Goal: Transaction & Acquisition: Download file/media

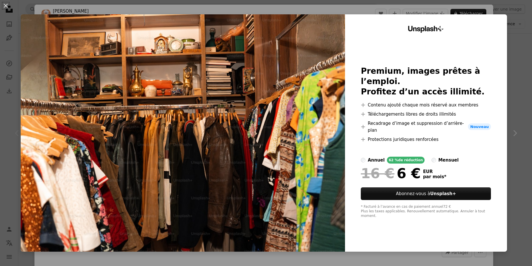
scroll to position [102, 0]
click at [4, 6] on button "An X shape" at bounding box center [5, 5] width 7 height 7
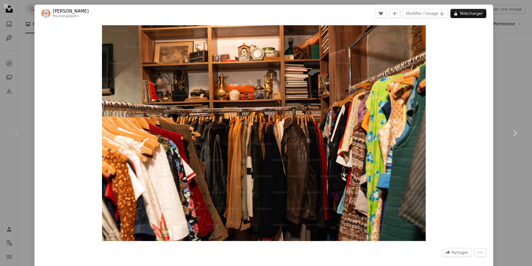
click at [518, 84] on div "An X shape Chevron left Chevron right Ahmed Pour Unsplash+ A heart A plus sign …" at bounding box center [266, 133] width 532 height 266
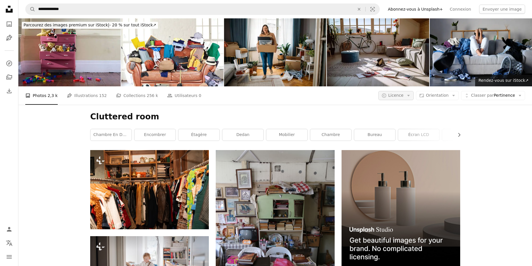
click at [414, 99] on button "A copyright icon © Licence Arrow down" at bounding box center [395, 95] width 35 height 9
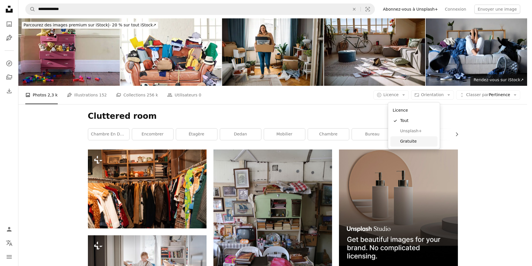
click at [407, 142] on span "Gratuite" at bounding box center [417, 142] width 35 height 6
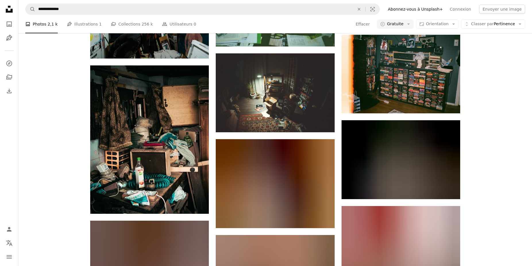
scroll to position [625, 0]
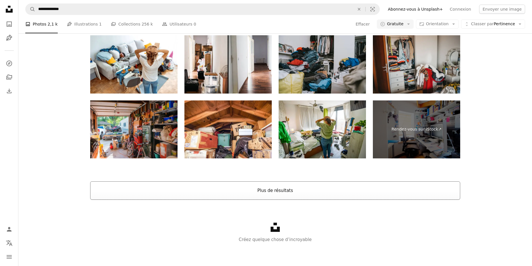
click at [268, 186] on button "Plus de résultats" at bounding box center [275, 191] width 370 height 18
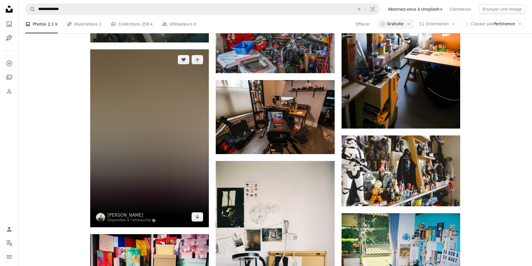
scroll to position [3511, 0]
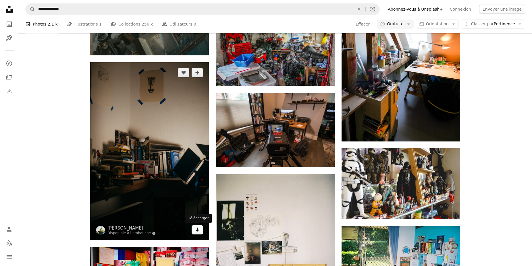
click at [197, 229] on icon "Télécharger" at bounding box center [198, 230] width 4 height 4
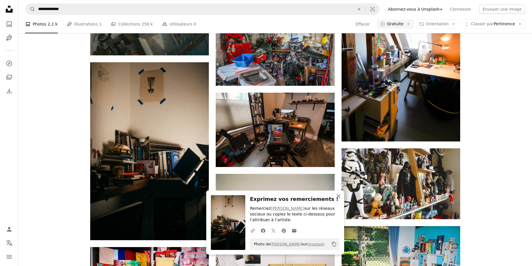
click at [336, 197] on icon "An X shape" at bounding box center [338, 196] width 7 height 7
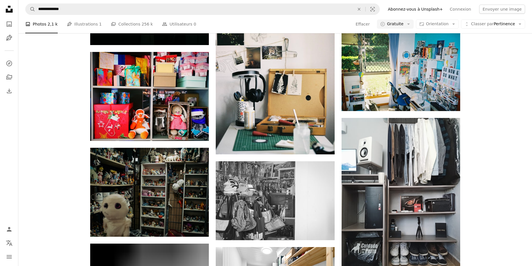
scroll to position [3667, 0]
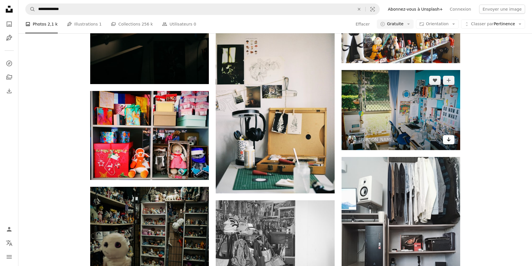
click at [449, 140] on icon "Télécharger" at bounding box center [449, 140] width 4 height 4
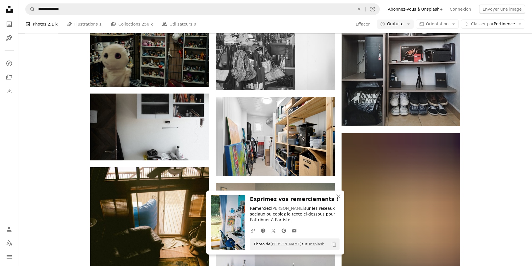
scroll to position [3902, 0]
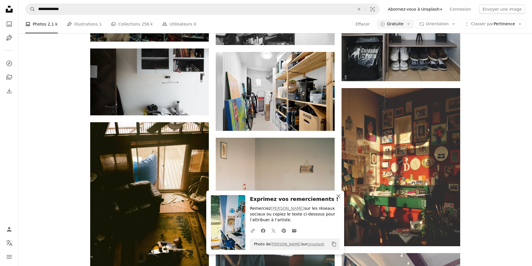
click at [338, 197] on icon "An X shape" at bounding box center [338, 196] width 7 height 7
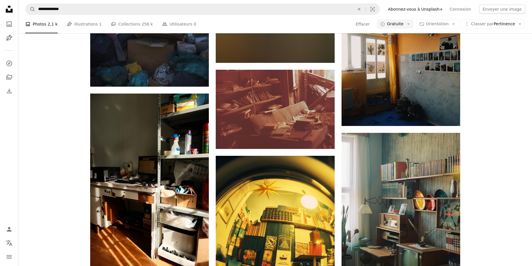
scroll to position [5660, 0]
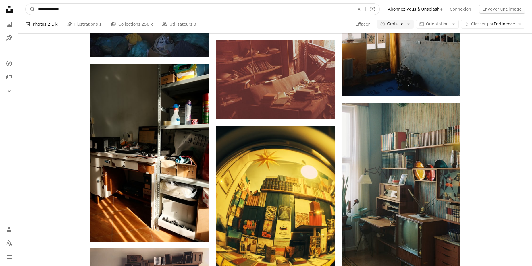
click at [92, 9] on input "**********" at bounding box center [193, 9] width 317 height 11
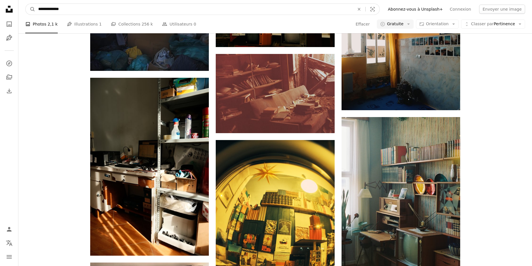
scroll to position [5633, 0]
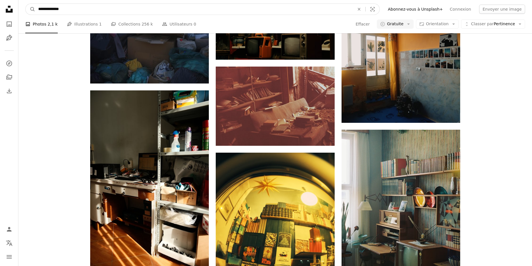
drag, startPoint x: 44, startPoint y: -2, endPoint x: 25, endPoint y: -2, distance: 19.5
click at [35, 4] on input "**********" at bounding box center [193, 9] width 317 height 11
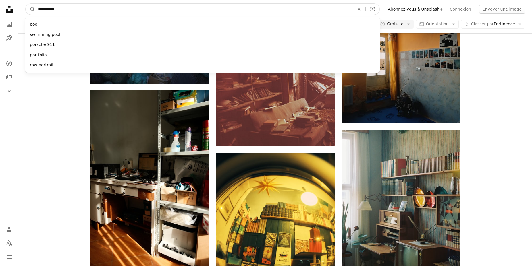
type input "**********"
click at [26, 4] on button "A magnifying glass" at bounding box center [31, 9] width 10 height 11
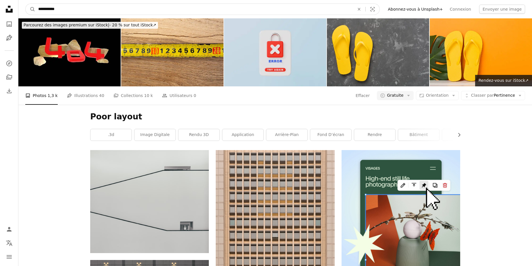
click at [100, 10] on input "**********" at bounding box center [193, 9] width 317 height 11
type input "**********"
click button "A magnifying glass" at bounding box center [31, 9] width 10 height 11
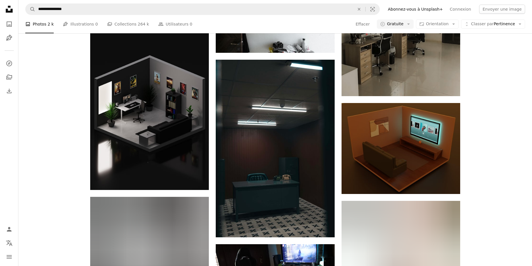
scroll to position [508, 0]
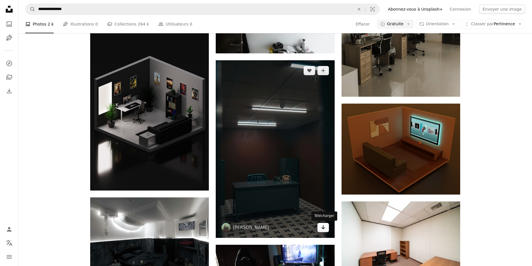
click at [324, 229] on icon "Arrow pointing down" at bounding box center [323, 227] width 5 height 7
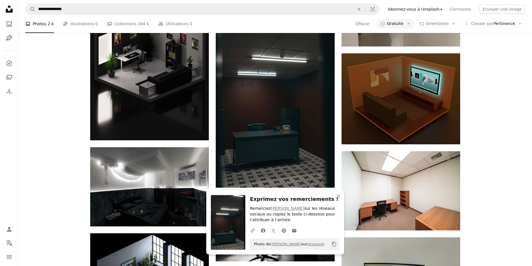
scroll to position [625, 0]
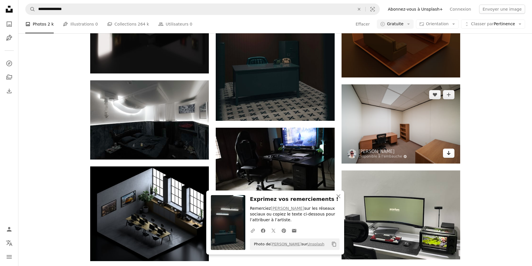
click at [448, 155] on icon "Arrow pointing down" at bounding box center [448, 153] width 5 height 7
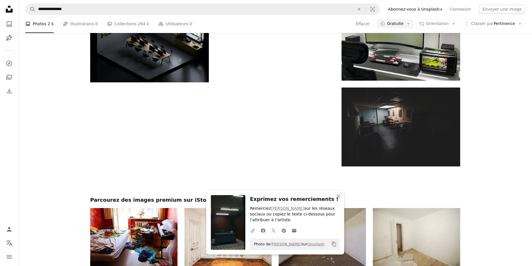
scroll to position [820, 0]
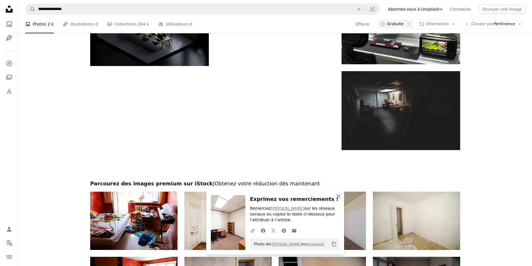
click at [338, 196] on icon "button" at bounding box center [338, 196] width 4 height 4
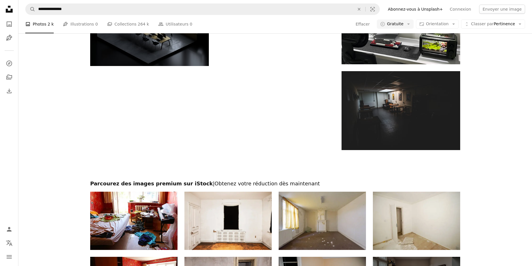
scroll to position [977, 0]
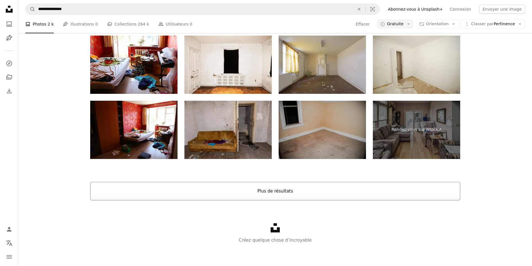
click at [274, 193] on button "Plus de résultats" at bounding box center [275, 191] width 370 height 18
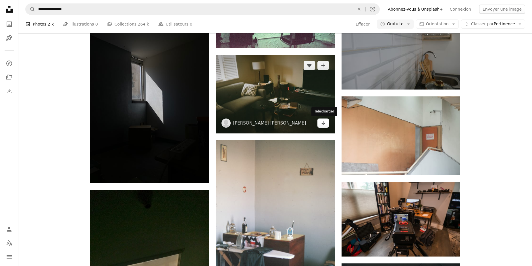
click at [324, 126] on icon "Arrow pointing down" at bounding box center [323, 122] width 5 height 7
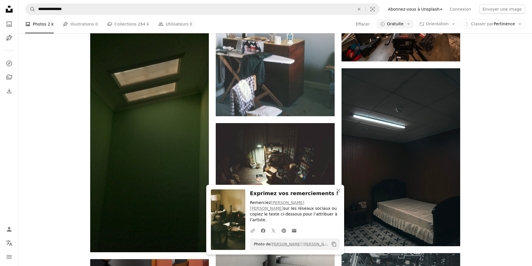
scroll to position [1189, 0]
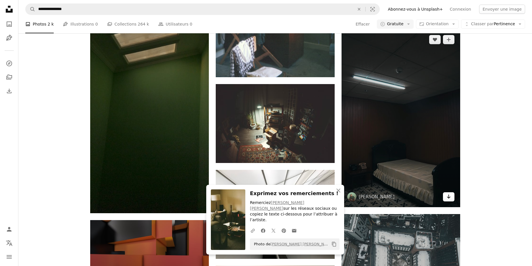
click at [446, 198] on icon "Arrow pointing down" at bounding box center [448, 196] width 5 height 7
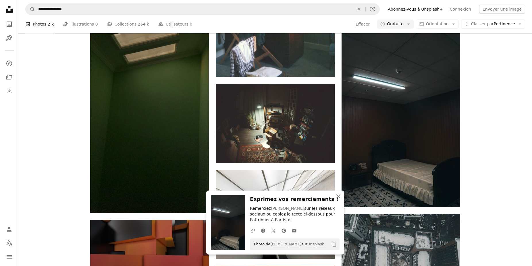
click at [339, 198] on icon "An X shape" at bounding box center [338, 196] width 7 height 7
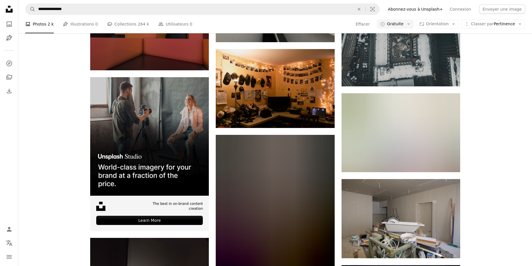
scroll to position [1423, 0]
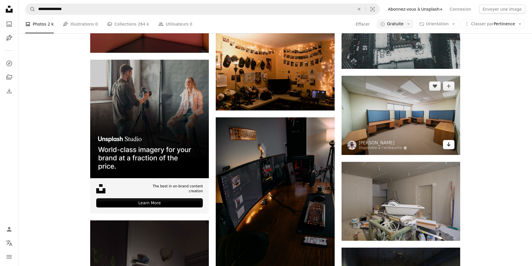
click at [449, 148] on link "Arrow pointing down" at bounding box center [448, 144] width 11 height 9
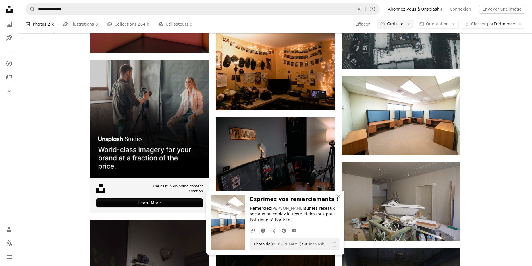
click at [475, 142] on div "A heart A plus sign [PERSON_NAME] Disponible à l’embauche A checkmark inside of…" at bounding box center [275, 122] width 514 height 2790
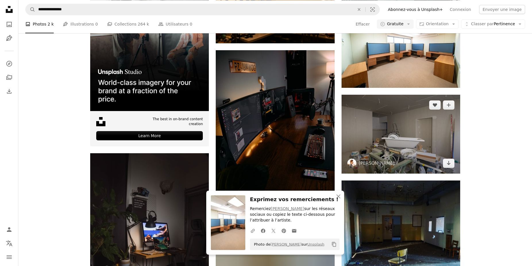
scroll to position [1502, 0]
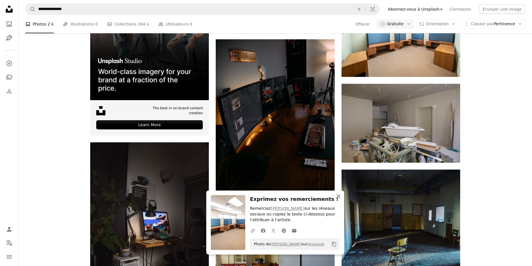
click at [339, 197] on icon "button" at bounding box center [338, 196] width 4 height 4
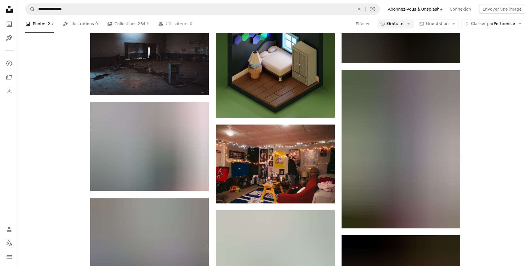
scroll to position [1814, 0]
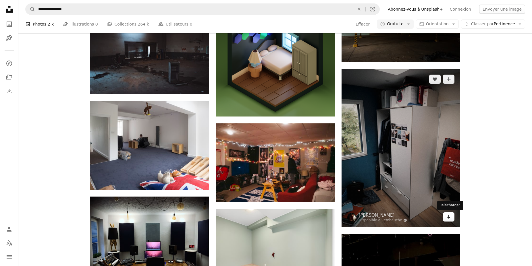
click at [448, 219] on icon "Arrow pointing down" at bounding box center [448, 216] width 5 height 7
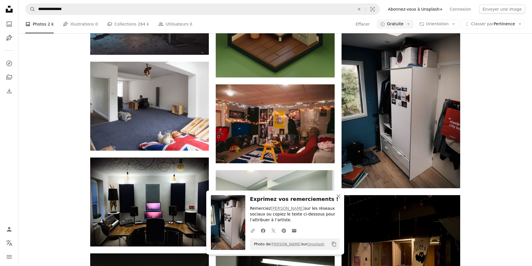
scroll to position [1931, 0]
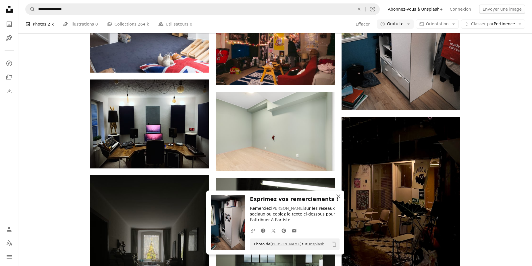
click at [340, 198] on icon "button" at bounding box center [338, 196] width 4 height 4
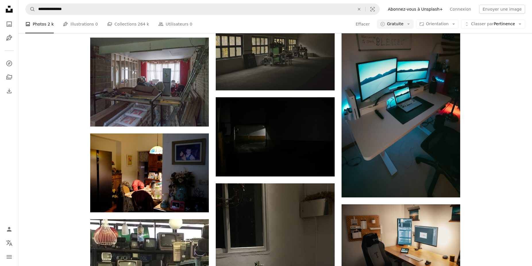
scroll to position [2400, 0]
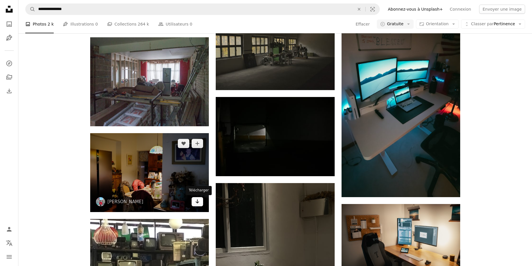
click at [195, 204] on icon "Arrow pointing down" at bounding box center [197, 201] width 5 height 7
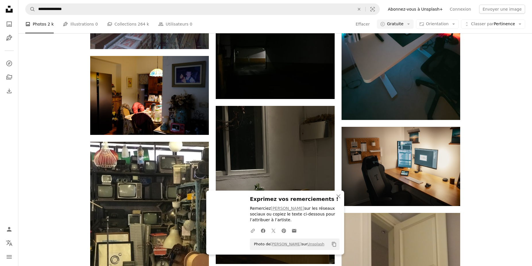
scroll to position [2478, 0]
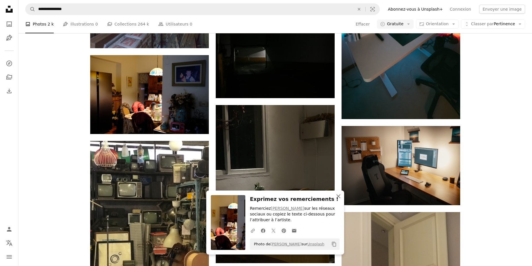
click at [338, 197] on icon "button" at bounding box center [338, 196] width 4 height 4
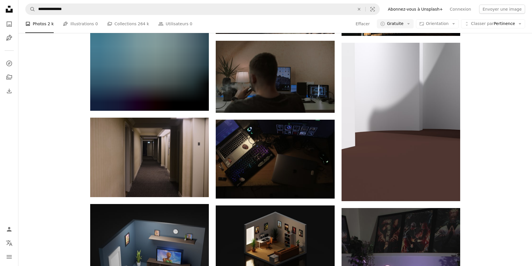
scroll to position [3337, 0]
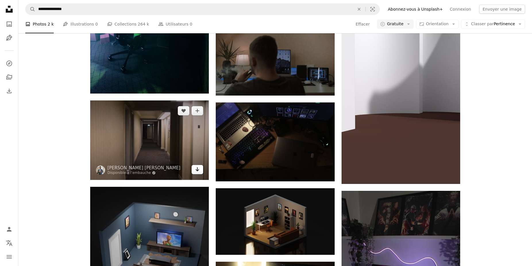
click at [198, 170] on icon "Arrow pointing down" at bounding box center [197, 169] width 5 height 7
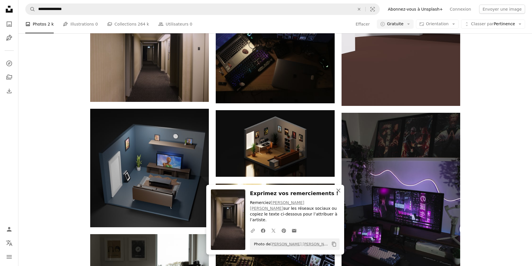
click at [338, 193] on icon "button" at bounding box center [338, 191] width 4 height 4
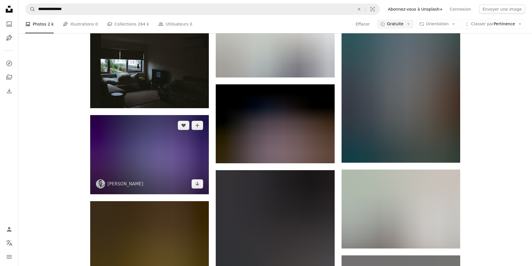
scroll to position [3806, 0]
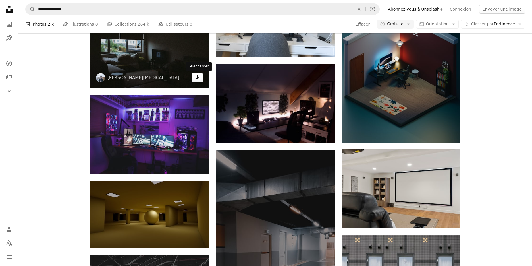
click at [198, 79] on icon "Télécharger" at bounding box center [198, 78] width 4 height 4
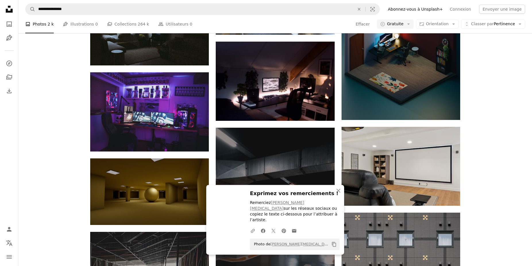
scroll to position [3845, 0]
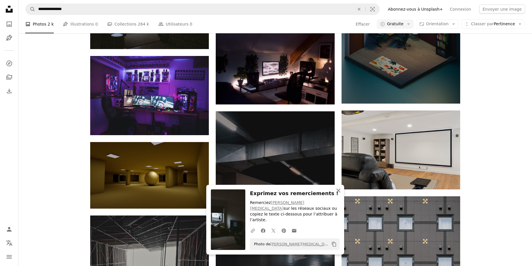
click at [336, 194] on icon "An X shape" at bounding box center [338, 190] width 7 height 7
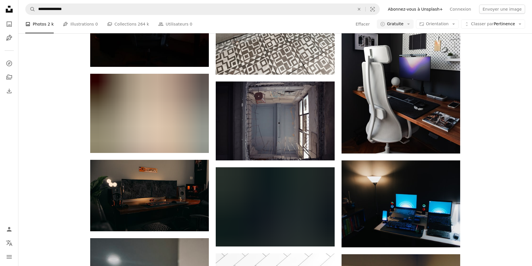
scroll to position [4275, 0]
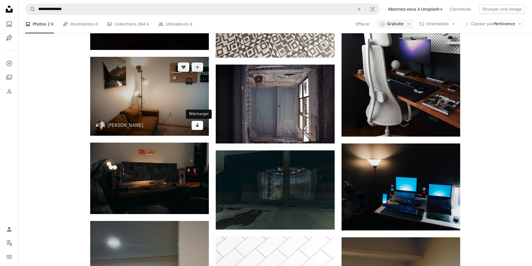
click at [198, 127] on icon "Télécharger" at bounding box center [198, 125] width 4 height 4
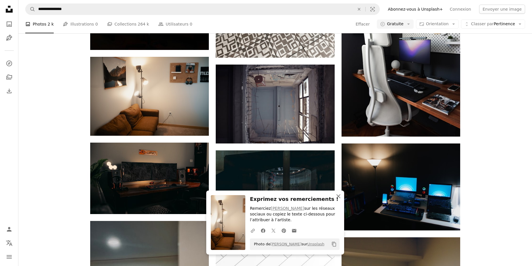
click at [338, 197] on icon "button" at bounding box center [338, 196] width 4 height 4
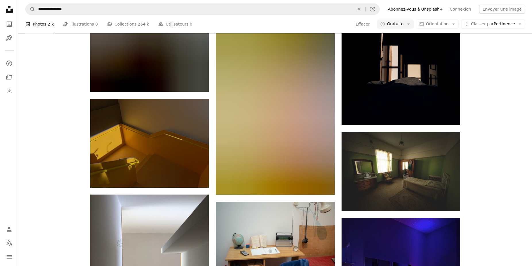
scroll to position [5447, 0]
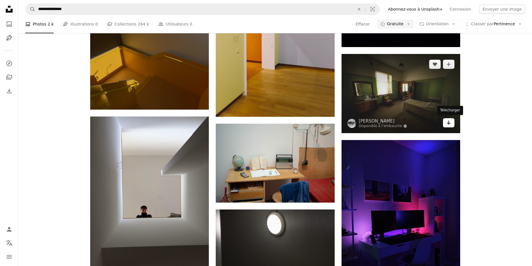
click at [449, 121] on icon "Arrow pointing down" at bounding box center [448, 122] width 5 height 7
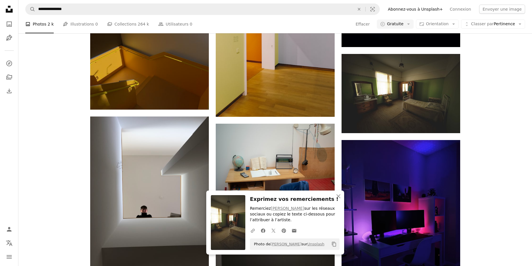
click at [338, 198] on icon "An X shape" at bounding box center [338, 196] width 7 height 7
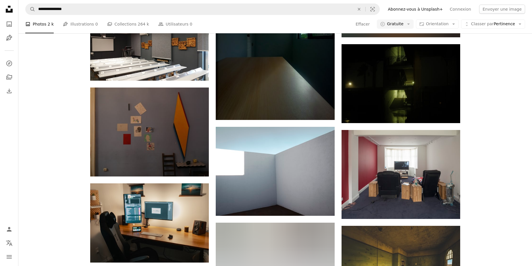
scroll to position [5915, 0]
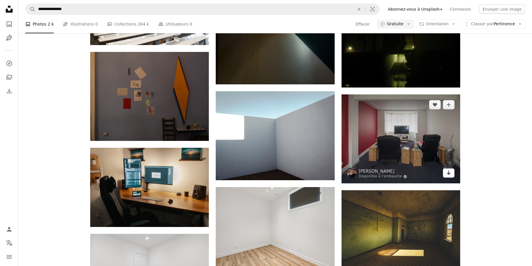
click at [448, 173] on icon "Arrow pointing down" at bounding box center [448, 172] width 5 height 7
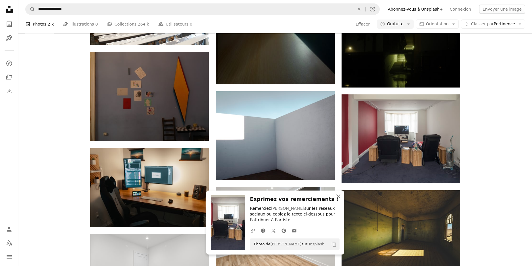
click at [339, 197] on icon "button" at bounding box center [338, 196] width 4 height 4
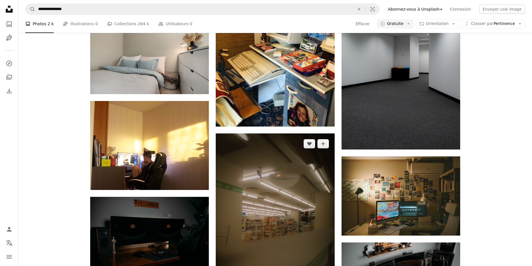
scroll to position [6189, 0]
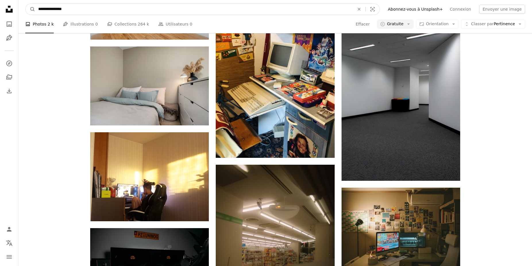
drag, startPoint x: 58, startPoint y: 8, endPoint x: 78, endPoint y: 10, distance: 20.2
click at [78, 10] on input "**********" at bounding box center [193, 9] width 317 height 11
type input "**********"
click button "A magnifying glass" at bounding box center [31, 9] width 10 height 11
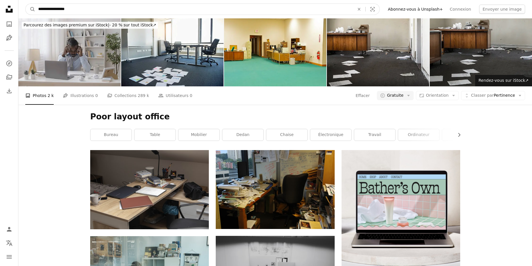
click at [60, 11] on input "**********" at bounding box center [193, 9] width 317 height 11
type input "**********"
click button "A magnifying glass" at bounding box center [31, 9] width 10 height 11
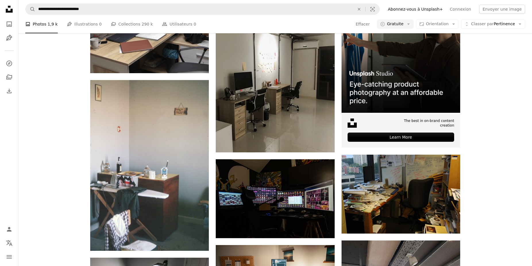
scroll to position [117, 0]
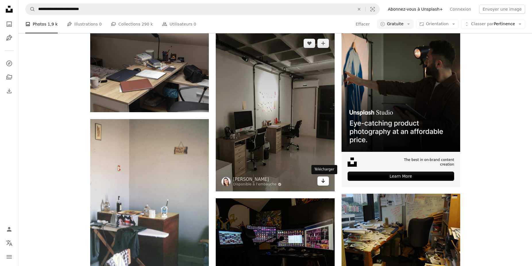
click at [323, 182] on icon "Télécharger" at bounding box center [323, 181] width 4 height 4
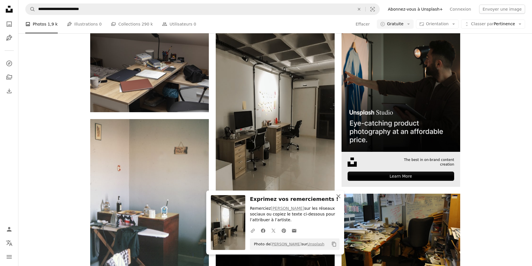
drag, startPoint x: 339, startPoint y: 196, endPoint x: 425, endPoint y: 186, distance: 86.4
click at [339, 196] on icon "button" at bounding box center [338, 196] width 4 height 4
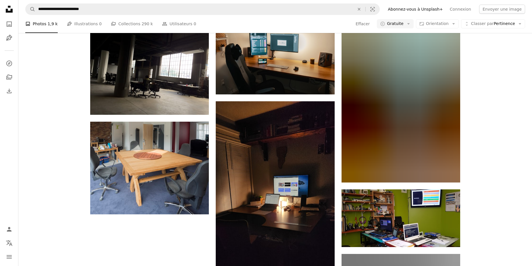
scroll to position [664, 0]
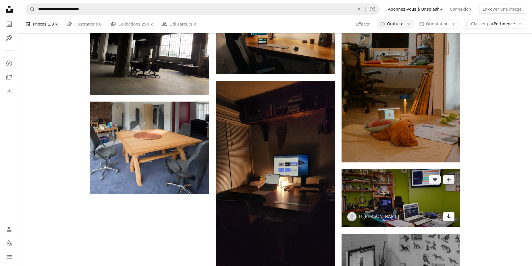
click at [452, 219] on link "Arrow pointing down" at bounding box center [448, 216] width 11 height 9
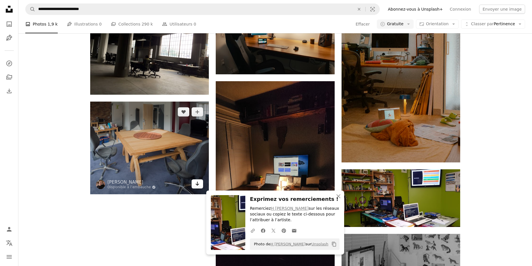
click at [198, 183] on icon "Arrow pointing down" at bounding box center [197, 183] width 5 height 7
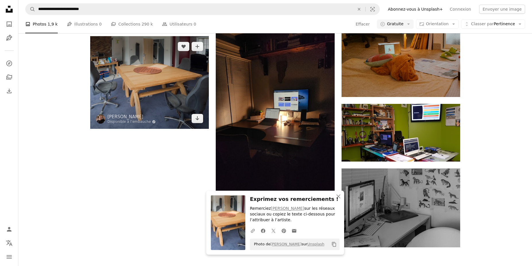
scroll to position [781, 0]
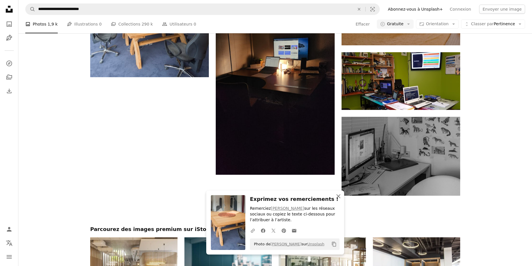
click at [339, 197] on icon "button" at bounding box center [338, 196] width 4 height 4
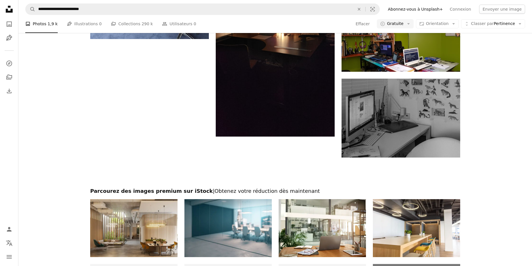
scroll to position [859, 0]
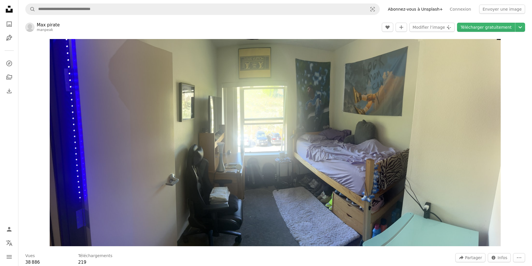
scroll to position [664, 0]
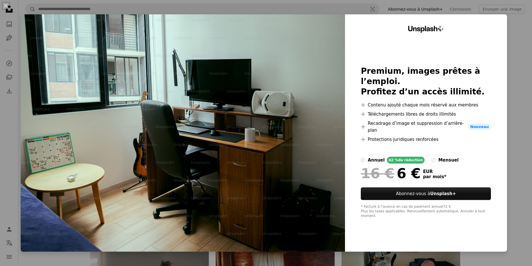
click at [516, 28] on div "An X shape Unsplash+ Premium, images prêtes à l’emploi. Profitez d’un accès ill…" at bounding box center [266, 133] width 532 height 266
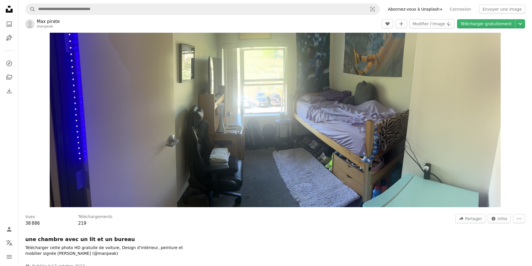
scroll to position [0, 0]
